Goal: Task Accomplishment & Management: Manage account settings

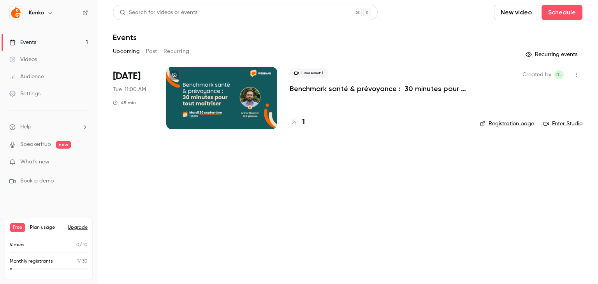
click at [263, 106] on div at bounding box center [221, 98] width 111 height 62
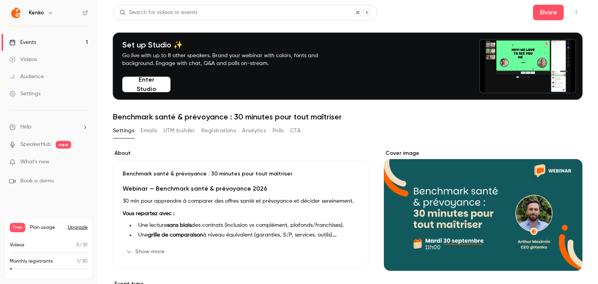
click at [151, 133] on button "Emails" at bounding box center [148, 130] width 16 height 12
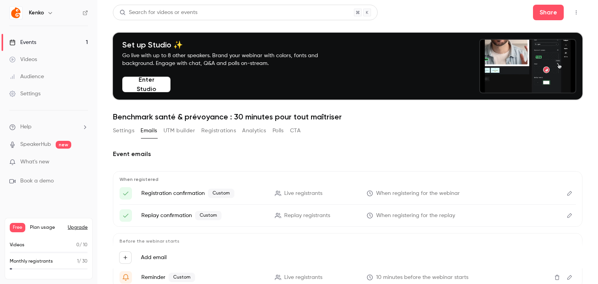
click at [65, 39] on link "Events 1" at bounding box center [48, 42] width 97 height 17
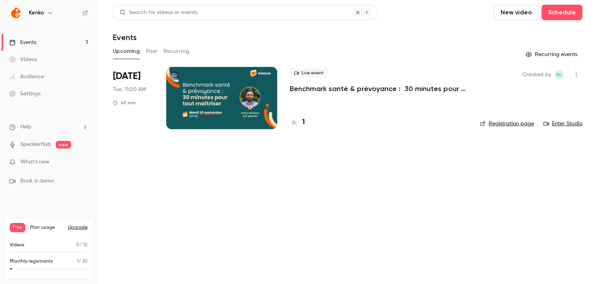
click at [522, 122] on link "Registration page" at bounding box center [507, 124] width 54 height 8
click at [524, 125] on link "Registration page" at bounding box center [507, 124] width 54 height 8
click at [580, 76] on button "button" at bounding box center [576, 74] width 12 height 12
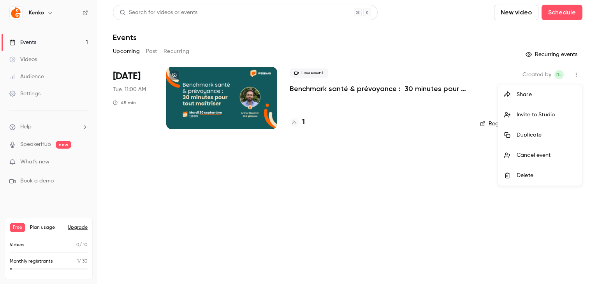
click at [195, 105] on div at bounding box center [299, 142] width 598 height 284
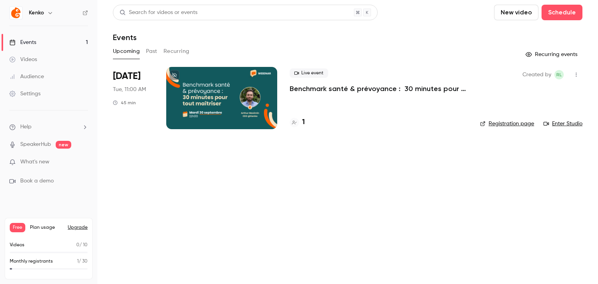
click at [201, 87] on div at bounding box center [221, 98] width 111 height 62
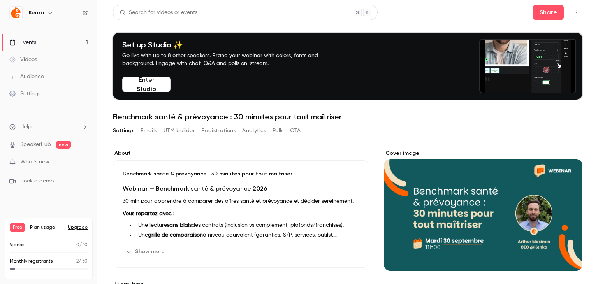
click at [147, 131] on button "Emails" at bounding box center [148, 130] width 16 height 12
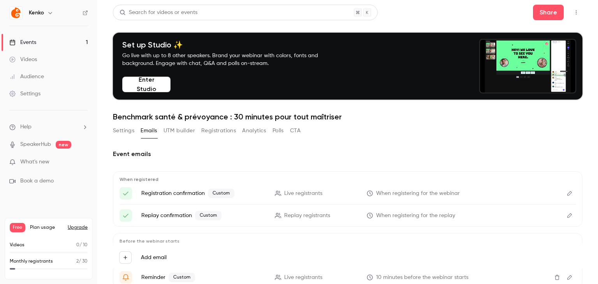
scroll to position [30, 0]
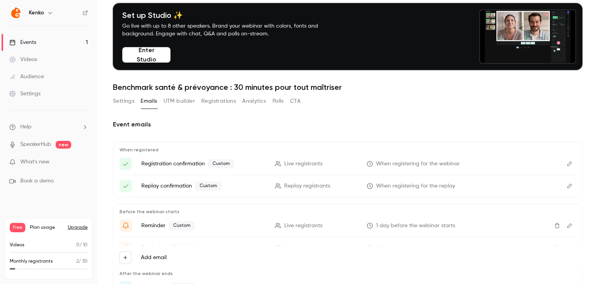
click at [563, 168] on button "Edit" at bounding box center [569, 164] width 12 height 12
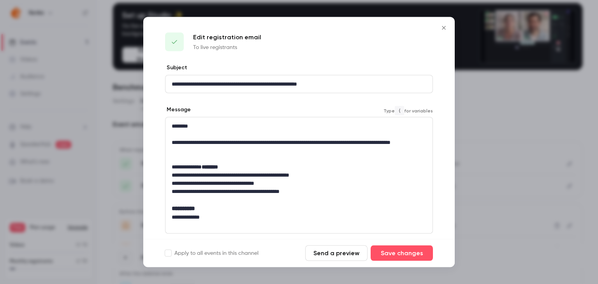
click at [356, 155] on p "editor" at bounding box center [299, 159] width 254 height 8
click at [344, 151] on p "**********" at bounding box center [296, 146] width 249 height 16
click at [364, 127] on p "********" at bounding box center [296, 126] width 249 height 8
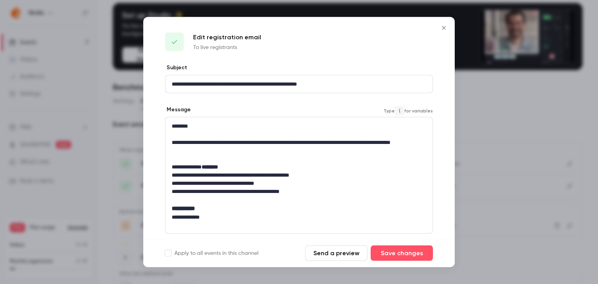
click at [405, 130] on p "editor" at bounding box center [299, 134] width 254 height 8
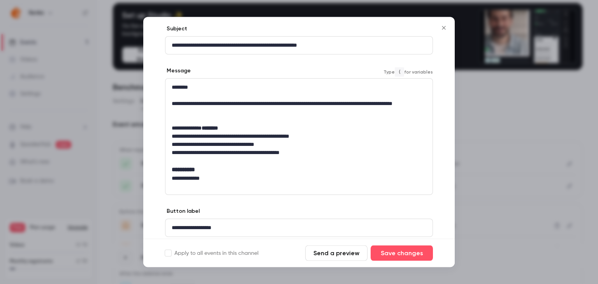
scroll to position [65, 0]
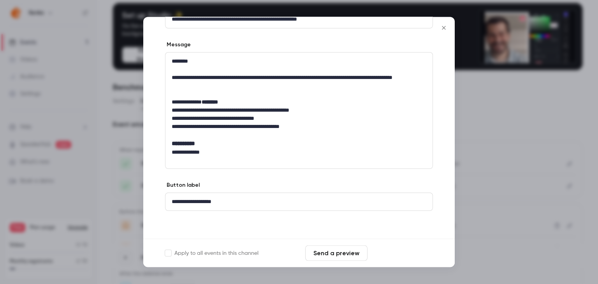
click at [410, 255] on button "Save changes" at bounding box center [401, 253] width 62 height 16
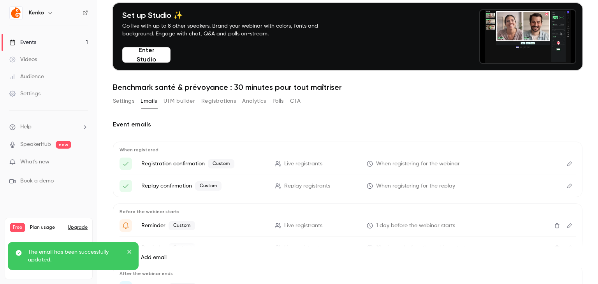
click at [566, 188] on icon "Edit" at bounding box center [569, 185] width 6 height 5
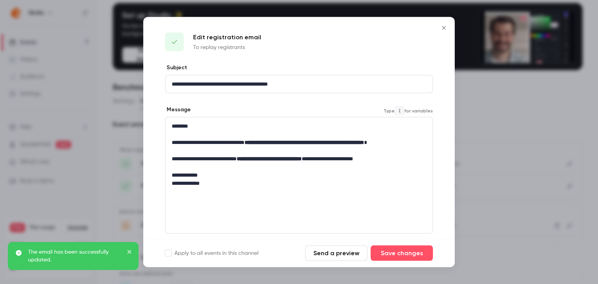
click at [311, 145] on p "**********" at bounding box center [296, 146] width 249 height 16
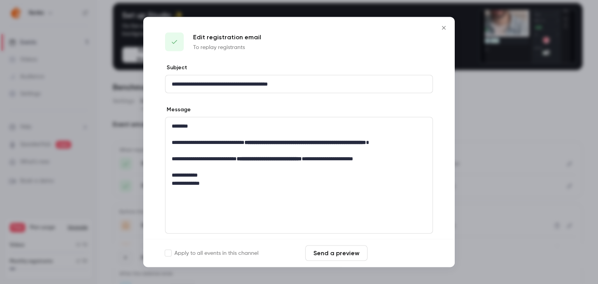
click at [401, 252] on button "Save changes" at bounding box center [401, 253] width 62 height 16
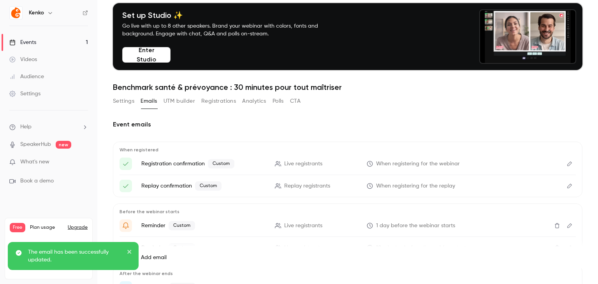
click at [566, 225] on icon "Edit" at bounding box center [569, 225] width 6 height 5
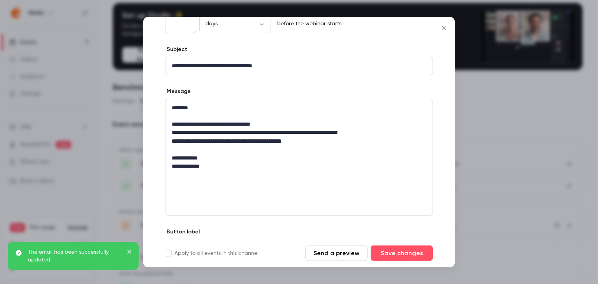
scroll to position [59, 0]
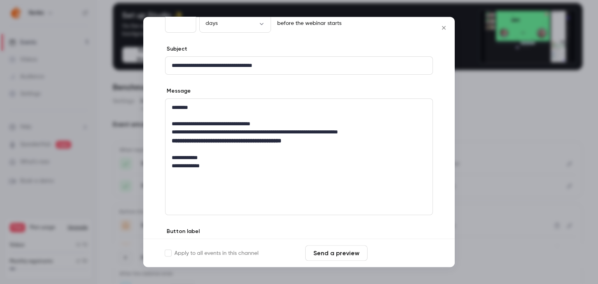
click at [422, 252] on button "Save changes" at bounding box center [401, 253] width 62 height 16
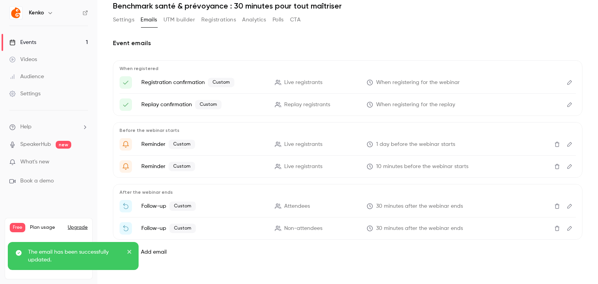
scroll to position [111, 0]
click at [566, 165] on button "Edit" at bounding box center [569, 166] width 12 height 12
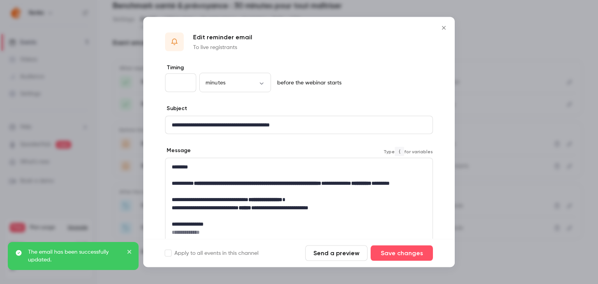
click at [300, 191] on p "**********" at bounding box center [296, 187] width 249 height 16
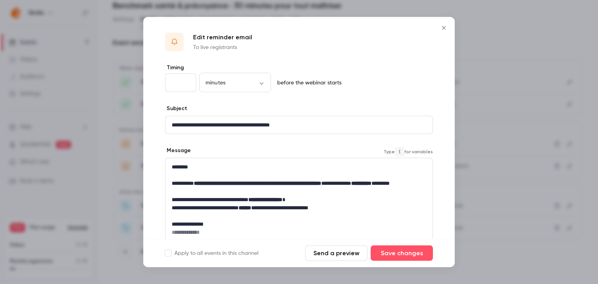
click at [254, 184] on strong "**********" at bounding box center [257, 183] width 127 height 5
click at [423, 256] on button "Save changes" at bounding box center [401, 253] width 62 height 16
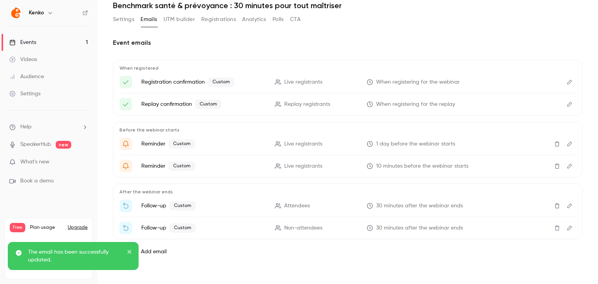
click at [564, 224] on button "Edit" at bounding box center [569, 228] width 12 height 12
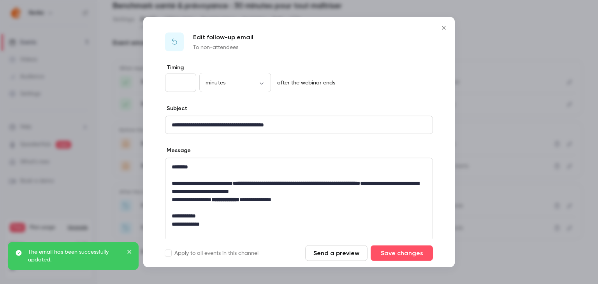
click at [302, 187] on p "**********" at bounding box center [296, 187] width 249 height 16
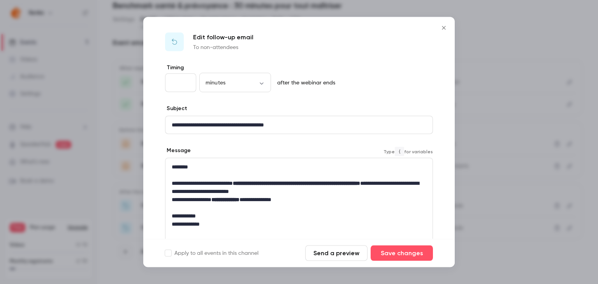
click at [297, 186] on strong "**********" at bounding box center [296, 183] width 127 height 5
click at [403, 251] on button "Save changes" at bounding box center [401, 253] width 62 height 16
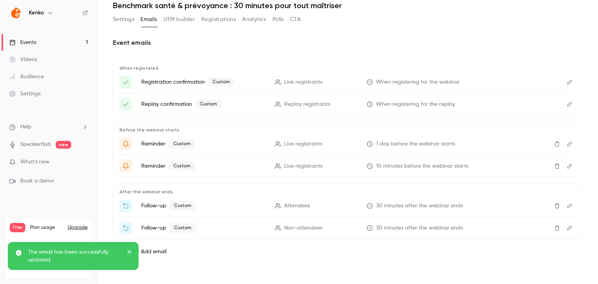
click at [566, 83] on icon "Edit" at bounding box center [569, 81] width 6 height 5
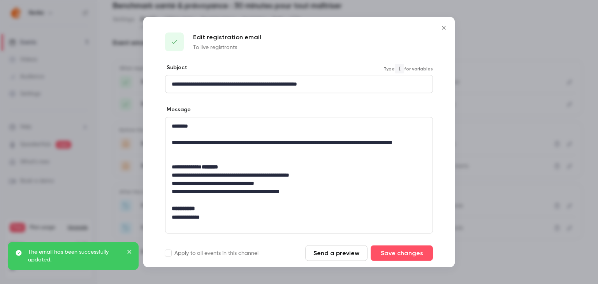
click at [314, 86] on p "**********" at bounding box center [296, 84] width 249 height 8
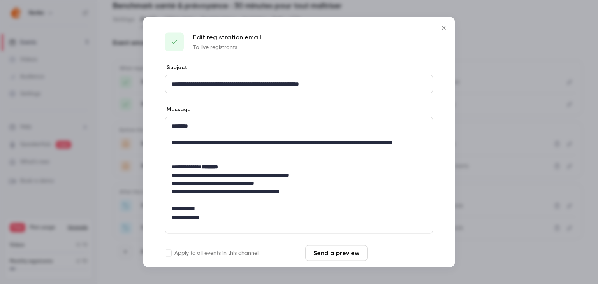
click at [401, 250] on button "Save changes" at bounding box center [401, 253] width 62 height 16
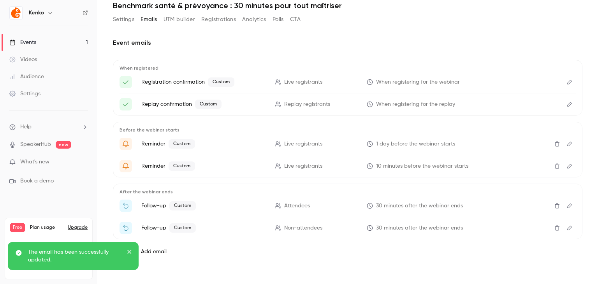
click at [563, 107] on button "Edit" at bounding box center [569, 104] width 12 height 12
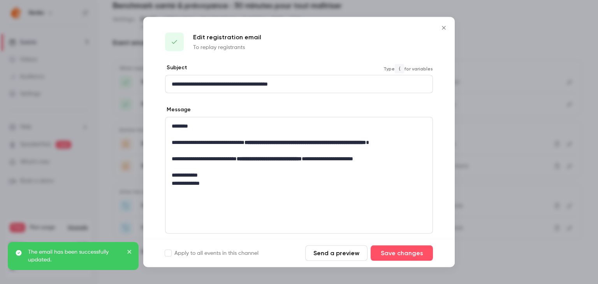
click at [282, 84] on p "**********" at bounding box center [296, 84] width 249 height 8
click at [270, 83] on p "**********" at bounding box center [296, 84] width 249 height 8
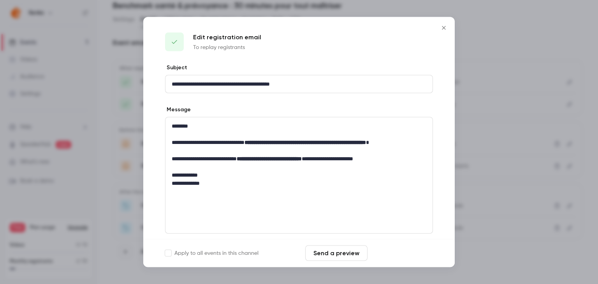
click at [408, 252] on button "Save changes" at bounding box center [401, 253] width 62 height 16
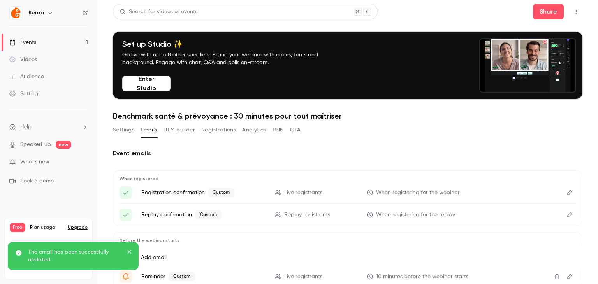
scroll to position [0, 0]
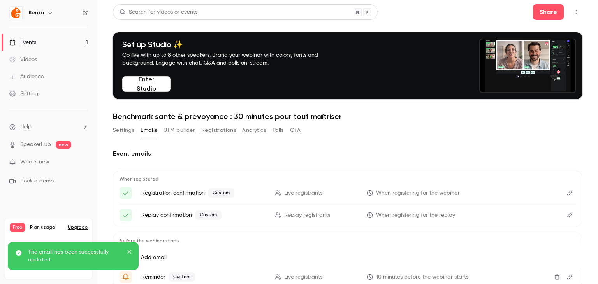
click at [121, 129] on button "Settings" at bounding box center [123, 130] width 21 height 12
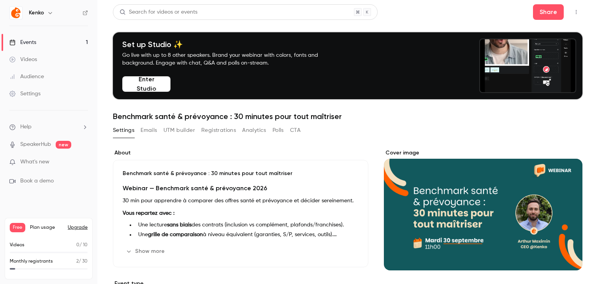
click at [311, 211] on p "Vous repartez avec :" at bounding box center [241, 213] width 236 height 9
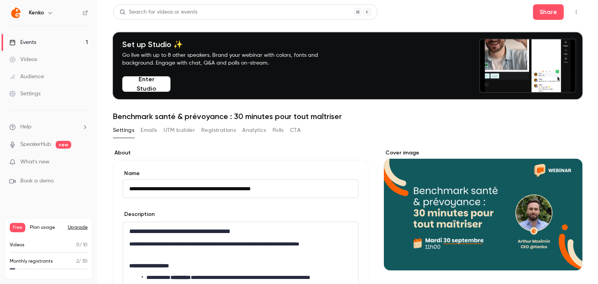
scroll to position [82, 0]
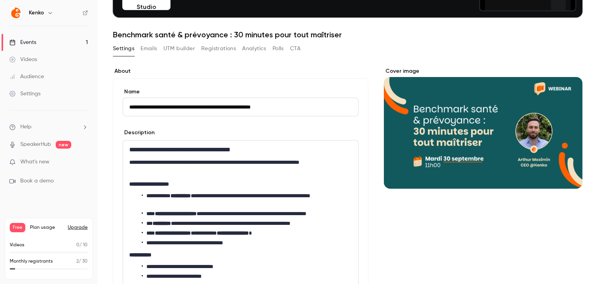
click at [263, 252] on p "**********" at bounding box center [240, 254] width 223 height 9
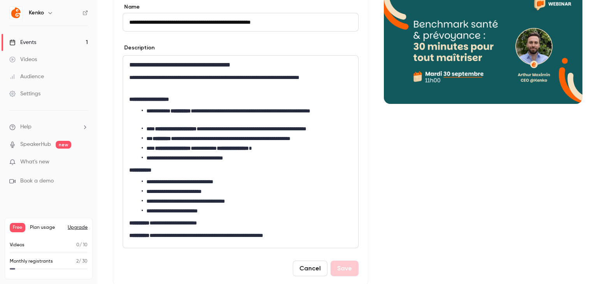
scroll to position [167, 0]
click at [238, 224] on p "**********" at bounding box center [238, 222] width 219 height 9
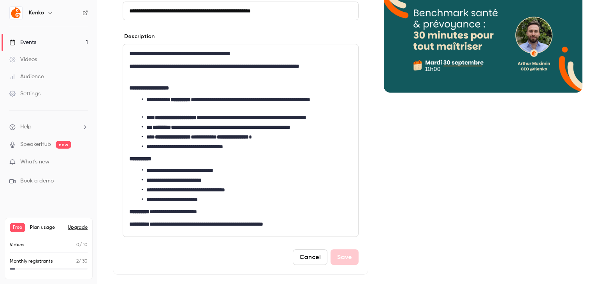
scroll to position [143, 0]
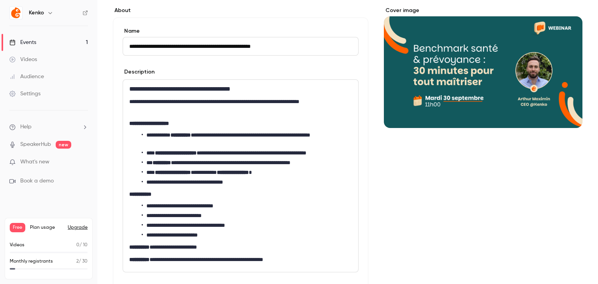
click at [219, 182] on li "**********" at bounding box center [245, 182] width 207 height 8
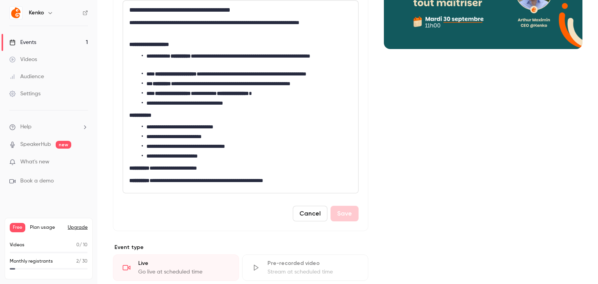
scroll to position [222, 0]
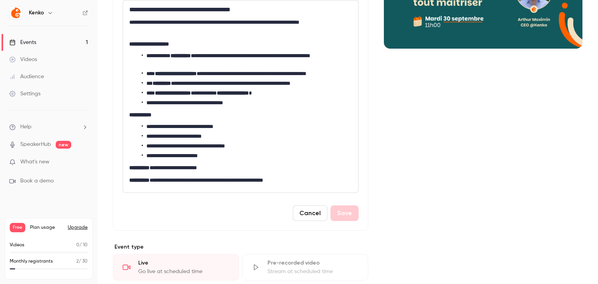
click at [224, 141] on ul "**********" at bounding box center [240, 141] width 223 height 37
click at [230, 161] on div "**********" at bounding box center [240, 96] width 235 height 192
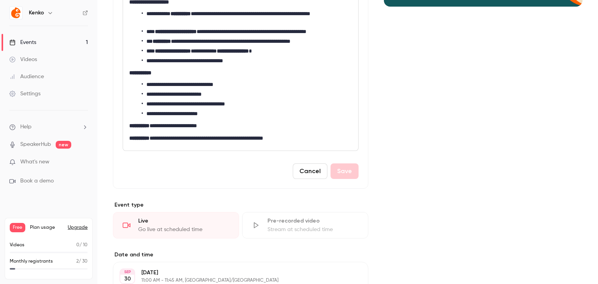
scroll to position [265, 0]
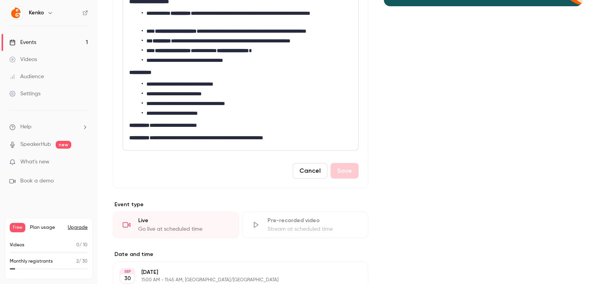
click at [230, 172] on div "Cancel Save" at bounding box center [241, 171] width 236 height 16
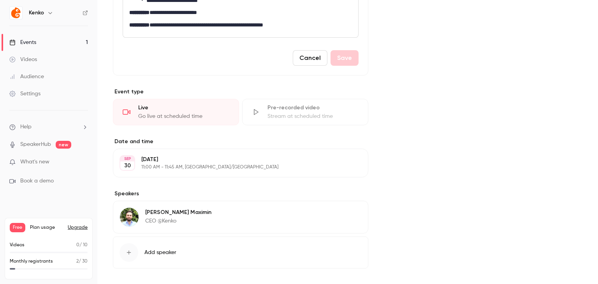
scroll to position [409, 0]
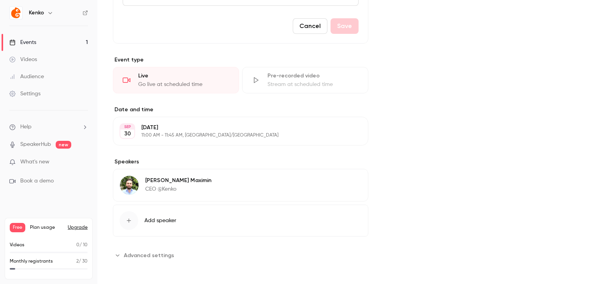
click at [208, 138] on div "[DATE] [DATE] 11:00 AM - 11:45 AM, [GEOGRAPHIC_DATA]/[GEOGRAPHIC_DATA] Edit" at bounding box center [240, 131] width 255 height 29
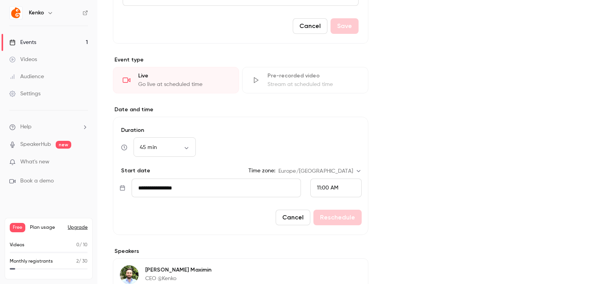
click at [254, 198] on form "**********" at bounding box center [240, 176] width 255 height 118
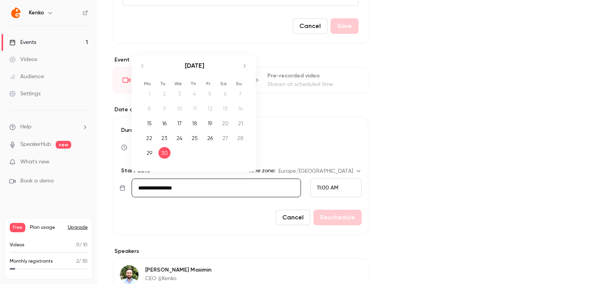
click at [242, 189] on input "**********" at bounding box center [215, 188] width 169 height 19
click at [168, 150] on div "30" at bounding box center [164, 153] width 12 height 12
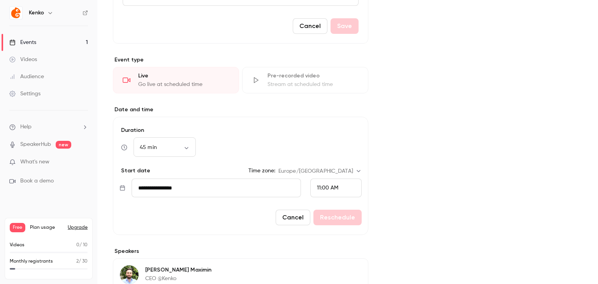
click at [320, 186] on span "11:00 AM" at bounding box center [327, 187] width 21 height 5
click at [333, 152] on span "11:30 AM" at bounding box center [324, 150] width 21 height 5
click at [347, 218] on button "Reschedule" at bounding box center [337, 218] width 48 height 16
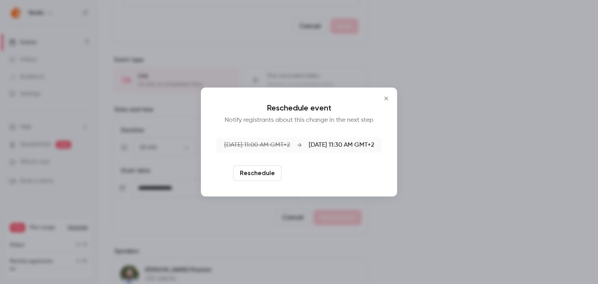
click at [325, 179] on button "Reschedule and notify" at bounding box center [324, 173] width 81 height 16
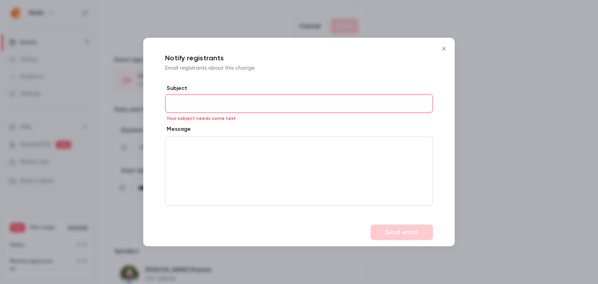
click at [445, 50] on icon "Close" at bounding box center [444, 49] width 4 height 4
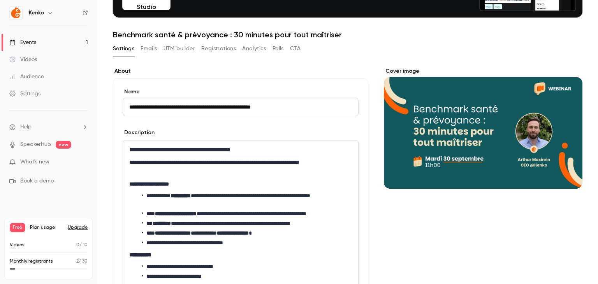
scroll to position [82, 0]
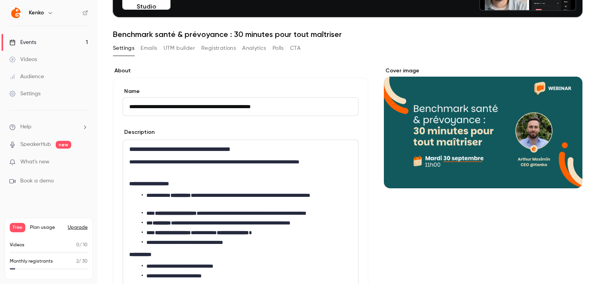
click at [203, 100] on input "**********" at bounding box center [241, 106] width 236 height 19
click at [176, 103] on input "**********" at bounding box center [241, 106] width 236 height 19
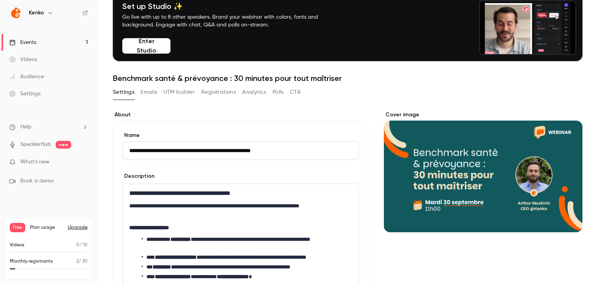
scroll to position [0, 0]
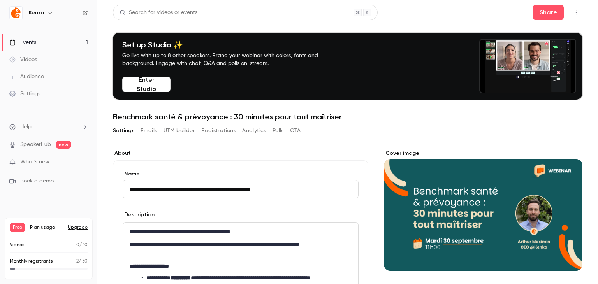
click at [68, 34] on link "Events 1" at bounding box center [48, 42] width 97 height 17
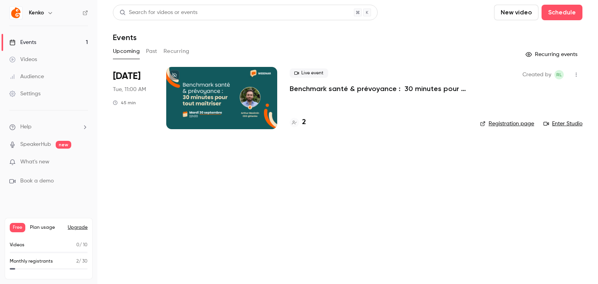
click at [331, 95] on div "Live event Benchmark santé & prévoyance : 30 minutes pour tout maîtriser 2" at bounding box center [378, 98] width 178 height 62
click at [325, 88] on p "Benchmark santé & prévoyance : 30 minutes pour tout maîtriser" at bounding box center [378, 88] width 178 height 9
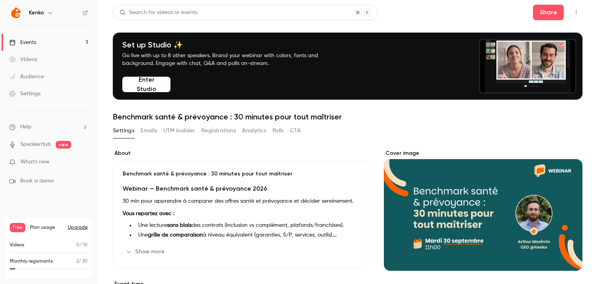
scroll to position [224, 0]
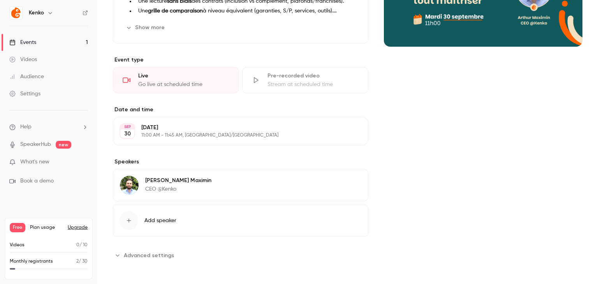
click at [259, 140] on div "[DATE] [DATE] 11:00 AM - 11:45 AM, [GEOGRAPHIC_DATA]/[GEOGRAPHIC_DATA] Edit" at bounding box center [240, 131] width 255 height 29
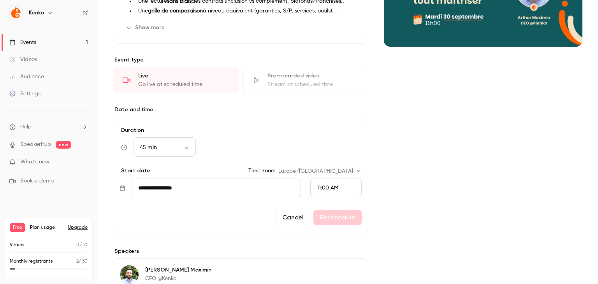
click at [324, 186] on span "11:00 AM" at bounding box center [327, 187] width 21 height 5
click at [338, 148] on div "11:30 AM" at bounding box center [333, 150] width 38 height 8
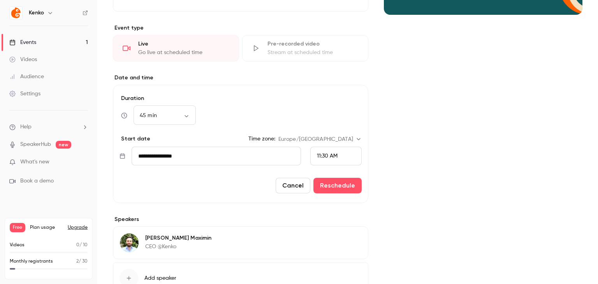
scroll to position [256, 0]
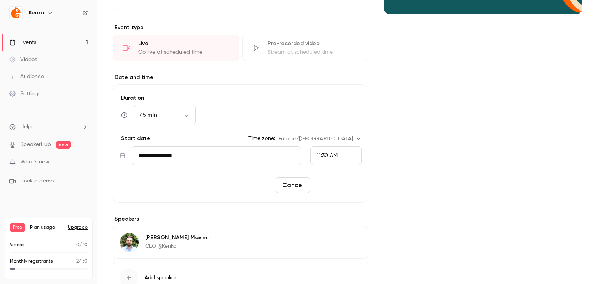
click at [343, 186] on button "Reschedule" at bounding box center [337, 185] width 48 height 16
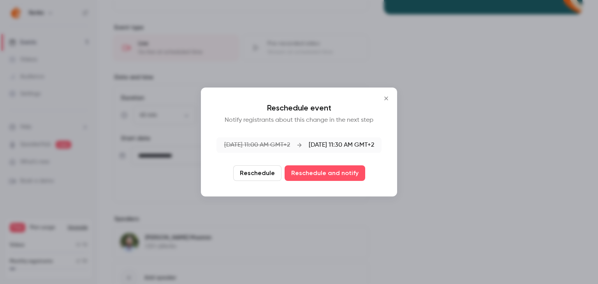
click at [257, 173] on button "Reschedule" at bounding box center [257, 173] width 48 height 16
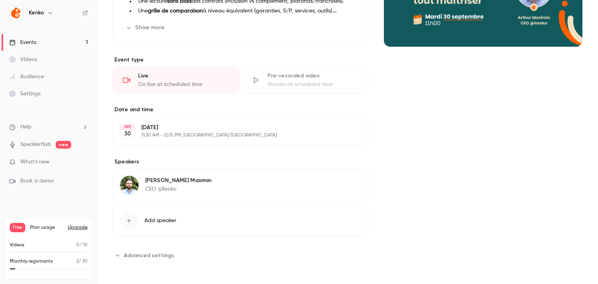
scroll to position [0, 0]
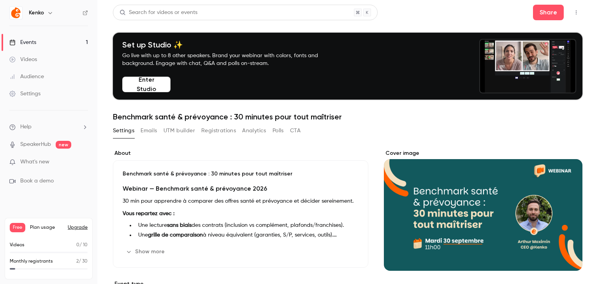
drag, startPoint x: 597, startPoint y: 260, endPoint x: 597, endPoint y: 98, distance: 161.8
click at [597, 98] on main "Search for videos or events Share Set up Studio ✨ Go live with up to 8 other sp…" at bounding box center [347, 142] width 500 height 284
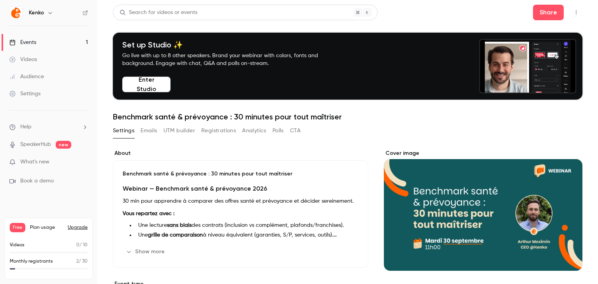
click at [319, 187] on h3 "Webinar — Benchmark santé & prévoyance 2026" at bounding box center [241, 188] width 236 height 9
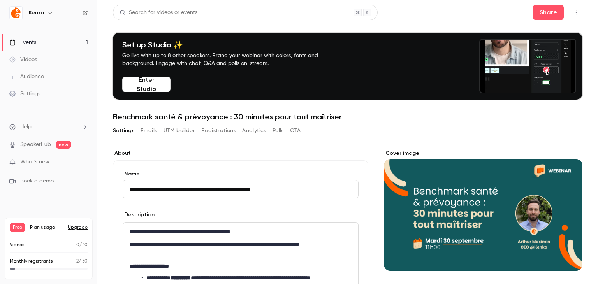
click at [331, 156] on label "About" at bounding box center [240, 153] width 255 height 8
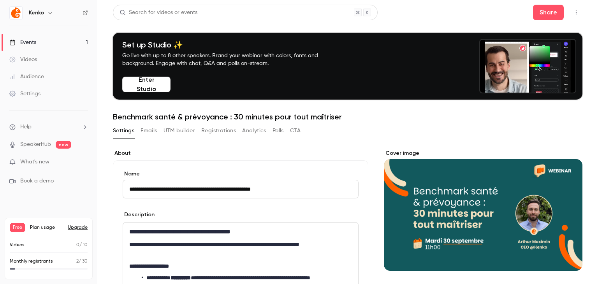
click at [564, 259] on button "Cover image" at bounding box center [568, 257] width 16 height 16
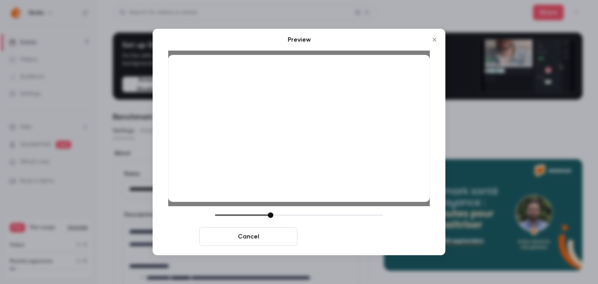
click at [380, 245] on button "Save cover" at bounding box center [349, 236] width 98 height 19
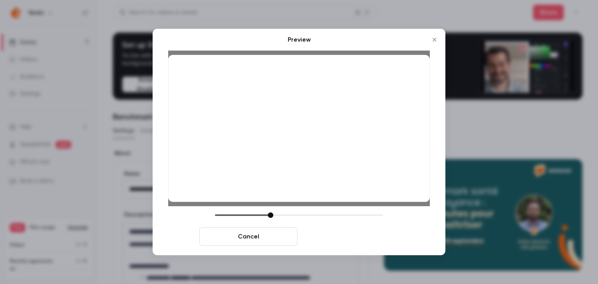
click at [364, 236] on button "Save cover" at bounding box center [349, 236] width 98 height 19
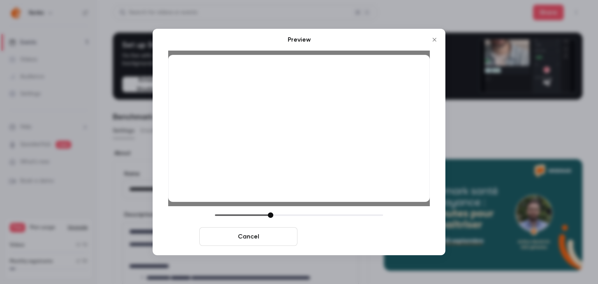
click at [359, 234] on button "Save cover" at bounding box center [349, 236] width 98 height 19
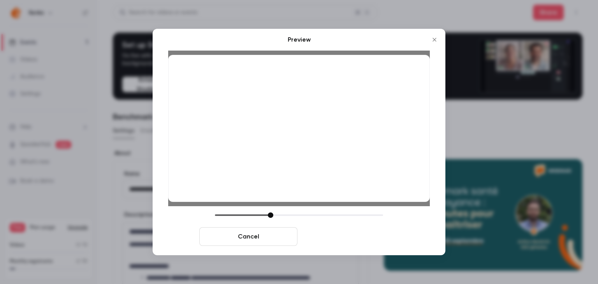
click at [350, 236] on button "Save cover" at bounding box center [349, 236] width 98 height 19
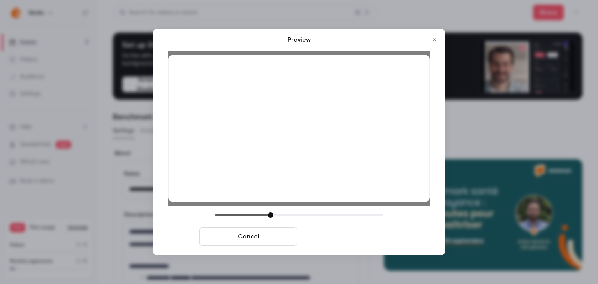
click at [350, 236] on button "Save cover" at bounding box center [349, 236] width 98 height 19
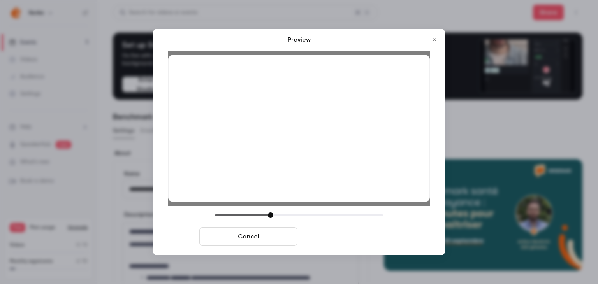
click at [350, 236] on button "Save cover" at bounding box center [349, 236] width 98 height 19
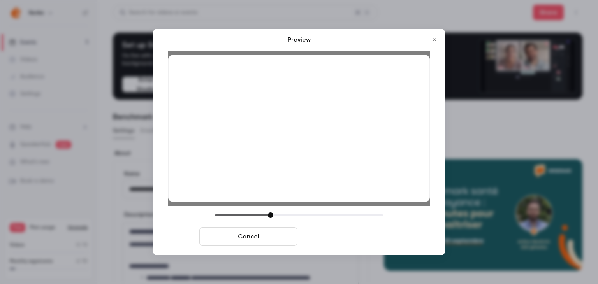
click at [350, 236] on button "Save cover" at bounding box center [349, 236] width 98 height 19
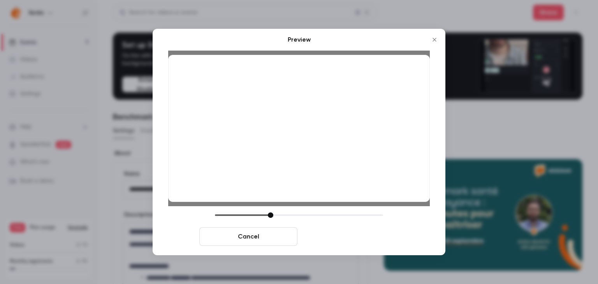
click at [350, 236] on button "Save cover" at bounding box center [349, 236] width 98 height 19
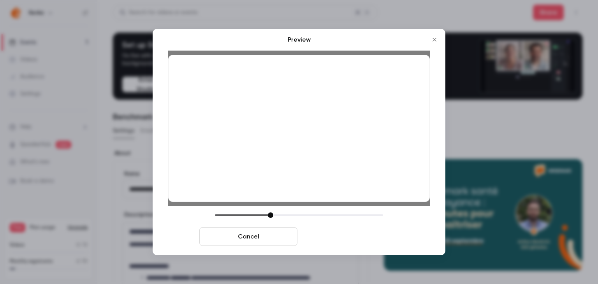
click at [350, 236] on button "Save cover" at bounding box center [349, 236] width 98 height 19
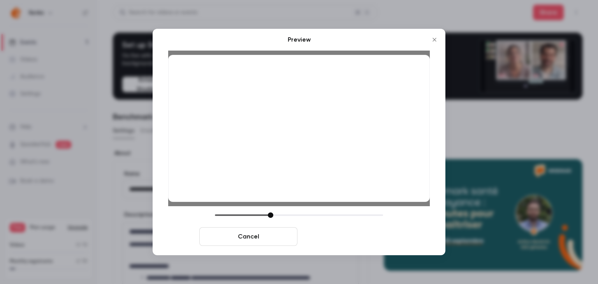
click at [350, 236] on button "Save cover" at bounding box center [349, 236] width 98 height 19
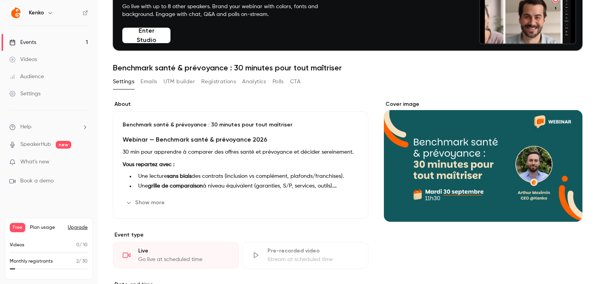
scroll to position [50, 0]
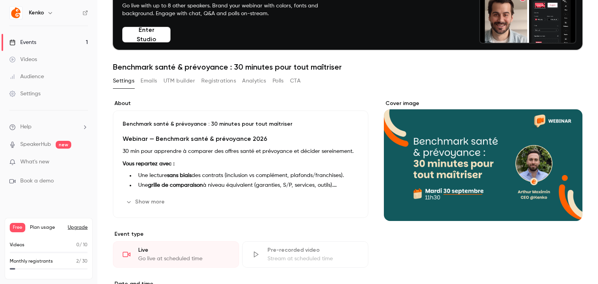
click at [149, 199] on button "Show more" at bounding box center [146, 202] width 47 height 12
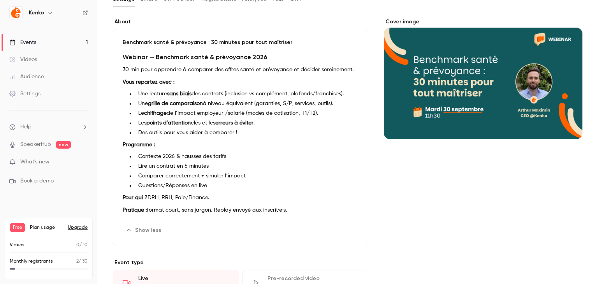
scroll to position [0, 0]
